Goal: Find specific page/section: Find specific page/section

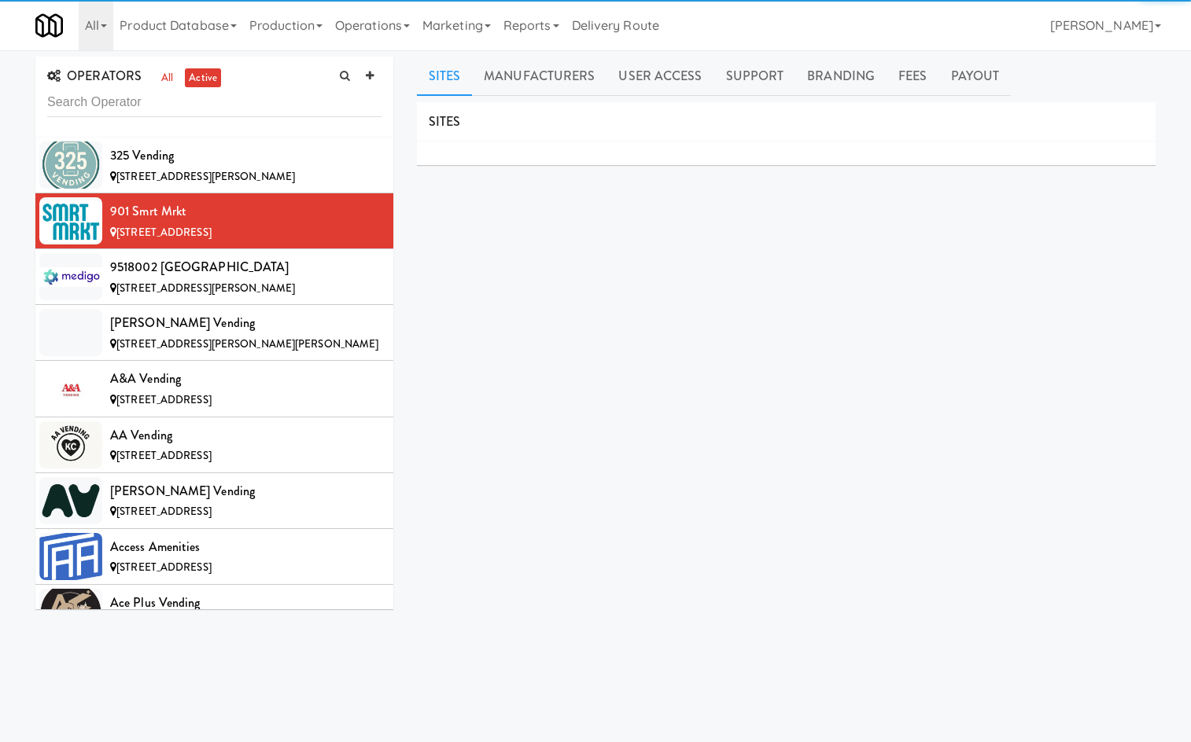
click at [98, 116] on input "text" at bounding box center [214, 102] width 334 height 29
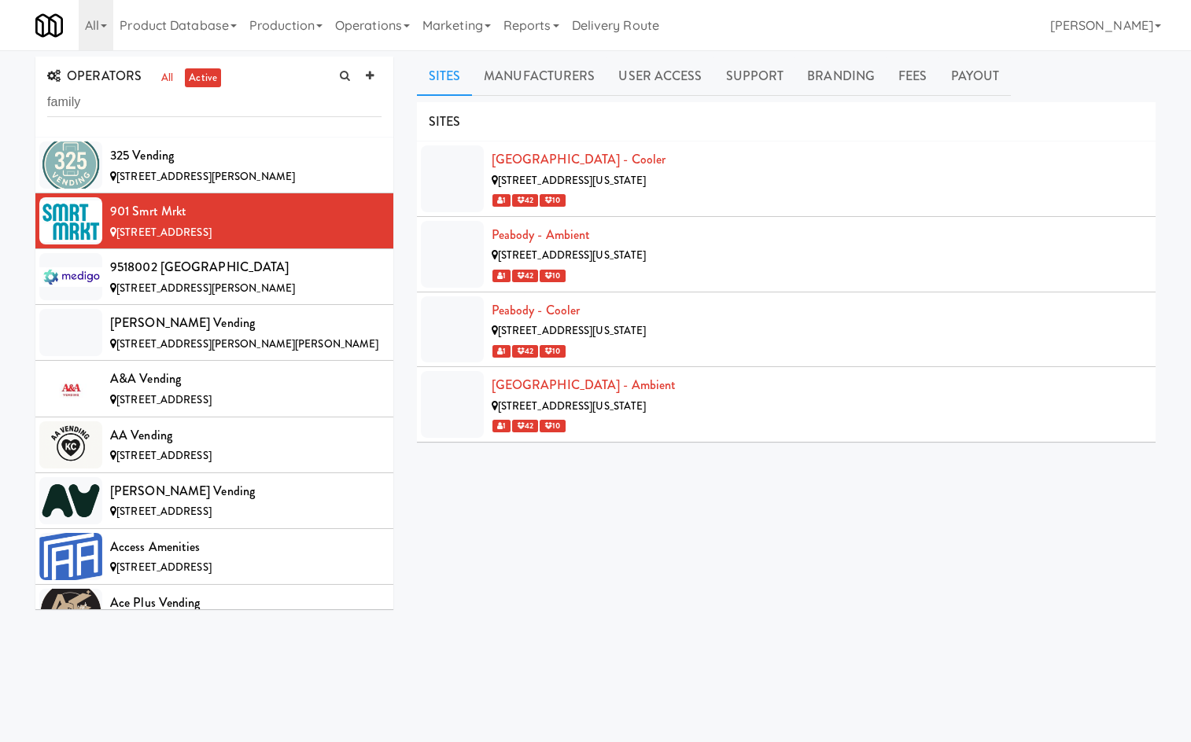
type input "family"
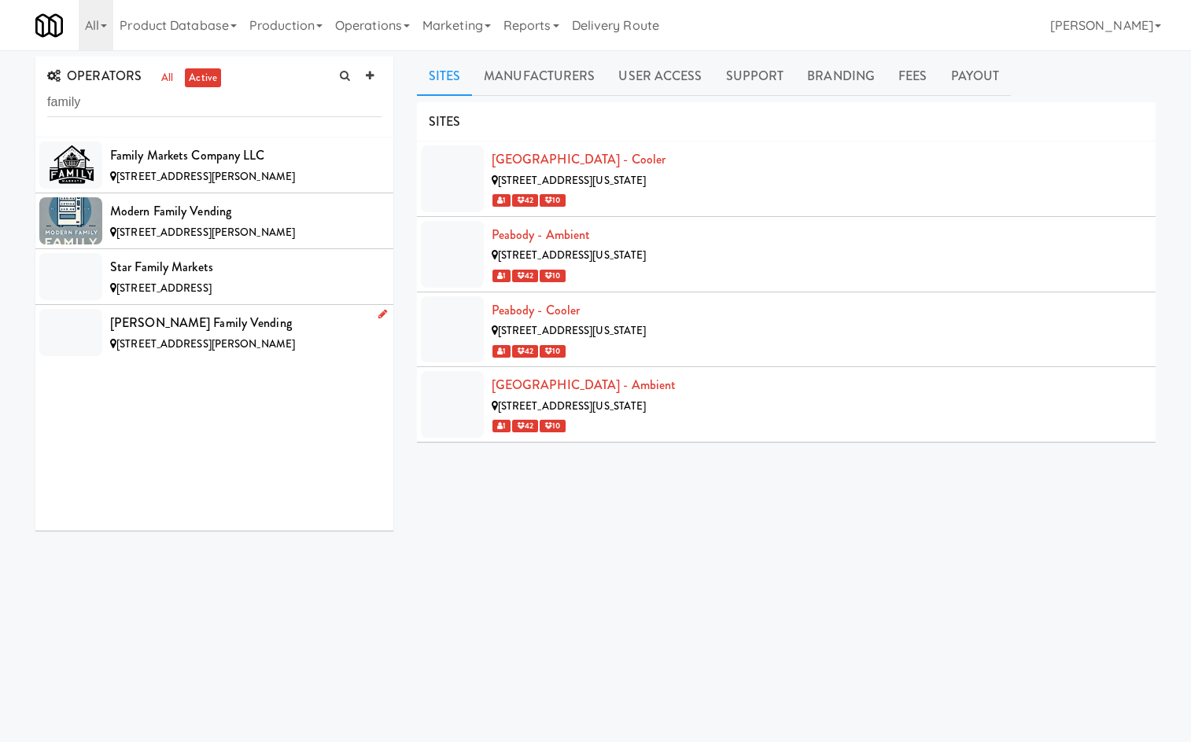
click at [175, 331] on div "[PERSON_NAME] Family Vending" at bounding box center [245, 323] width 271 height 24
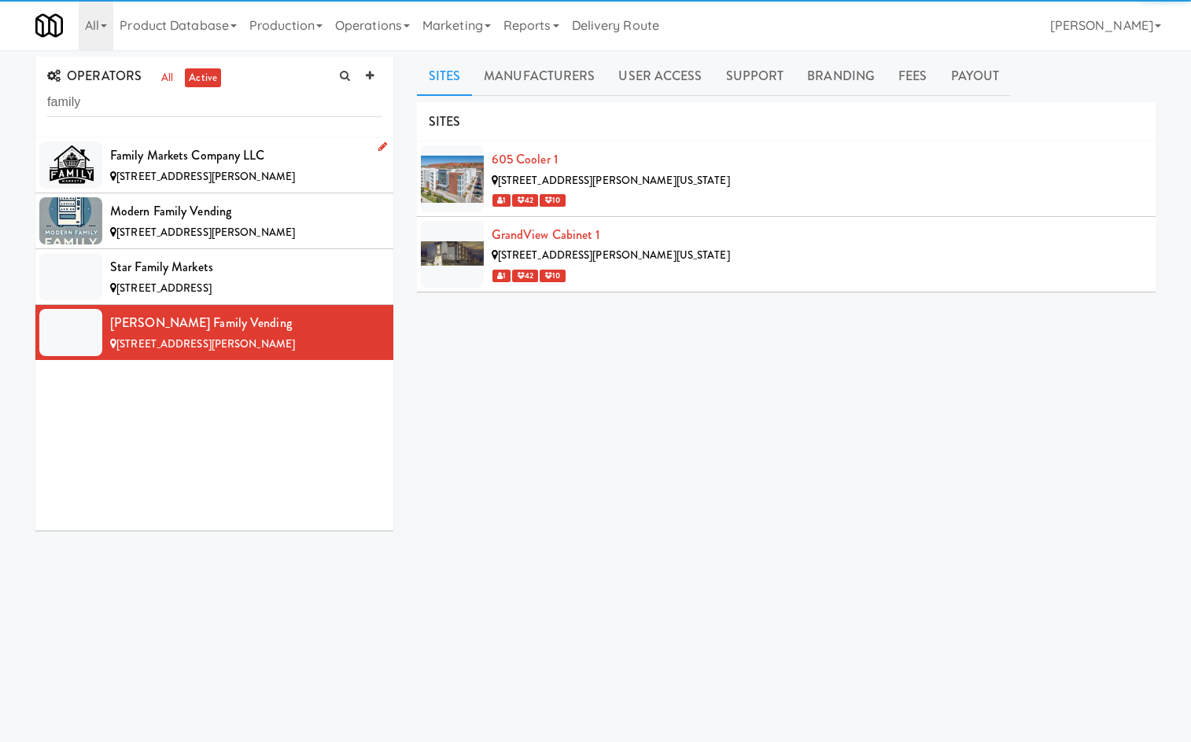
click at [171, 170] on span "[STREET_ADDRESS][PERSON_NAME]" at bounding box center [205, 176] width 179 height 15
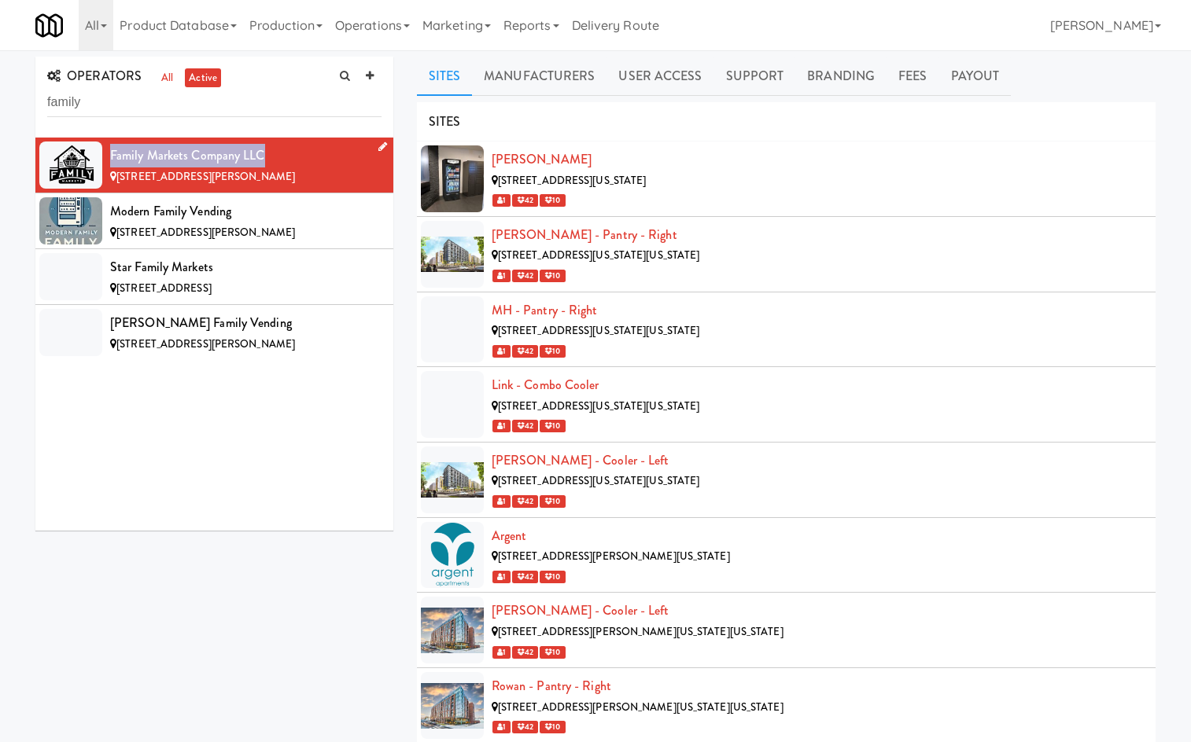
drag, startPoint x: 282, startPoint y: 153, endPoint x: 112, endPoint y: 168, distance: 171.2
click at [102, 162] on li "Family Markets Company LLC [STREET_ADDRESS][PERSON_NAME]" at bounding box center [214, 166] width 358 height 56
copy div "Family Markets Company LLC"
